Goal: Navigation & Orientation: Find specific page/section

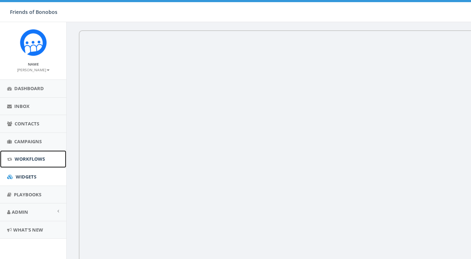
click at [29, 160] on span "Workflows" at bounding box center [30, 159] width 30 height 6
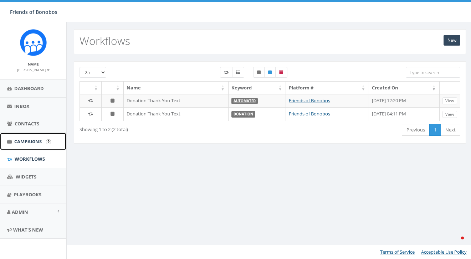
click at [26, 144] on span "Campaigns" at bounding box center [27, 141] width 27 height 6
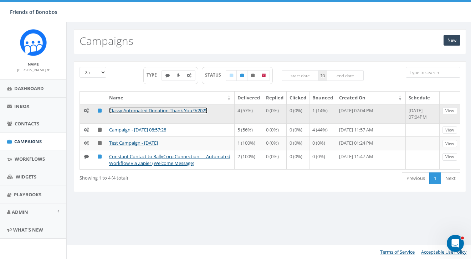
click at [171, 108] on link "Classy Automated Donation Thank You 9/2025" at bounding box center [158, 110] width 98 height 6
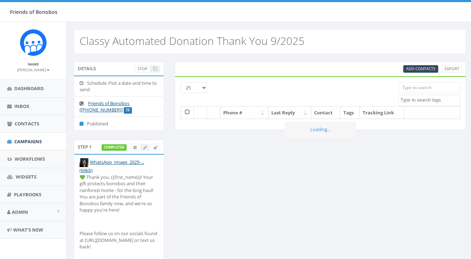
select select
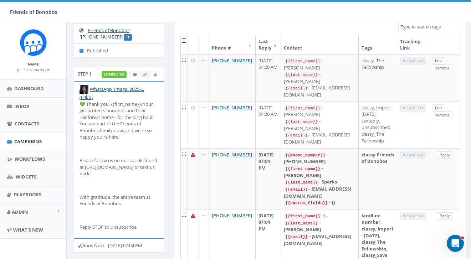
scroll to position [40, 0]
